Goal: Find specific page/section: Find specific page/section

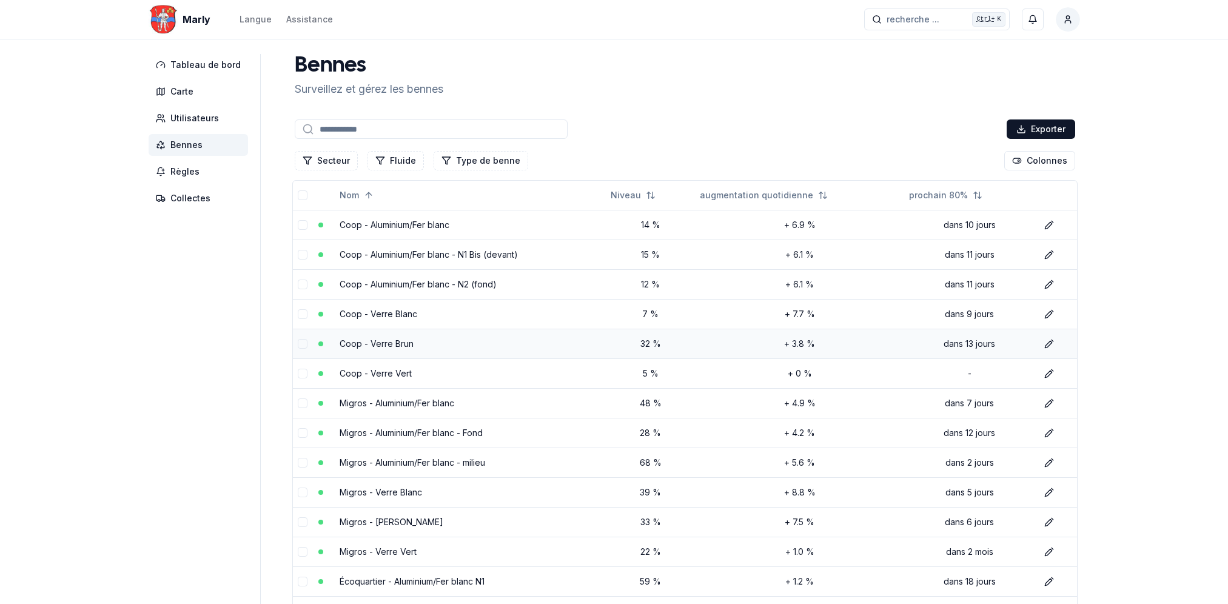
scroll to position [273, 0]
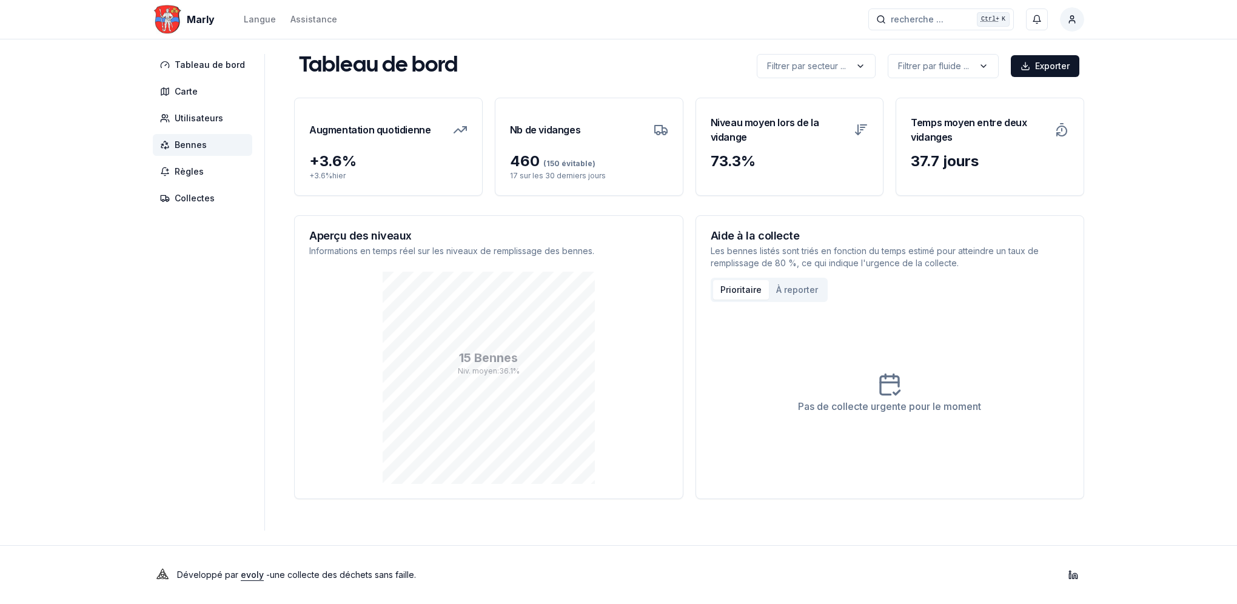
click at [196, 146] on span "Bennes" at bounding box center [191, 145] width 32 height 12
